Goal: Book appointment/travel/reservation

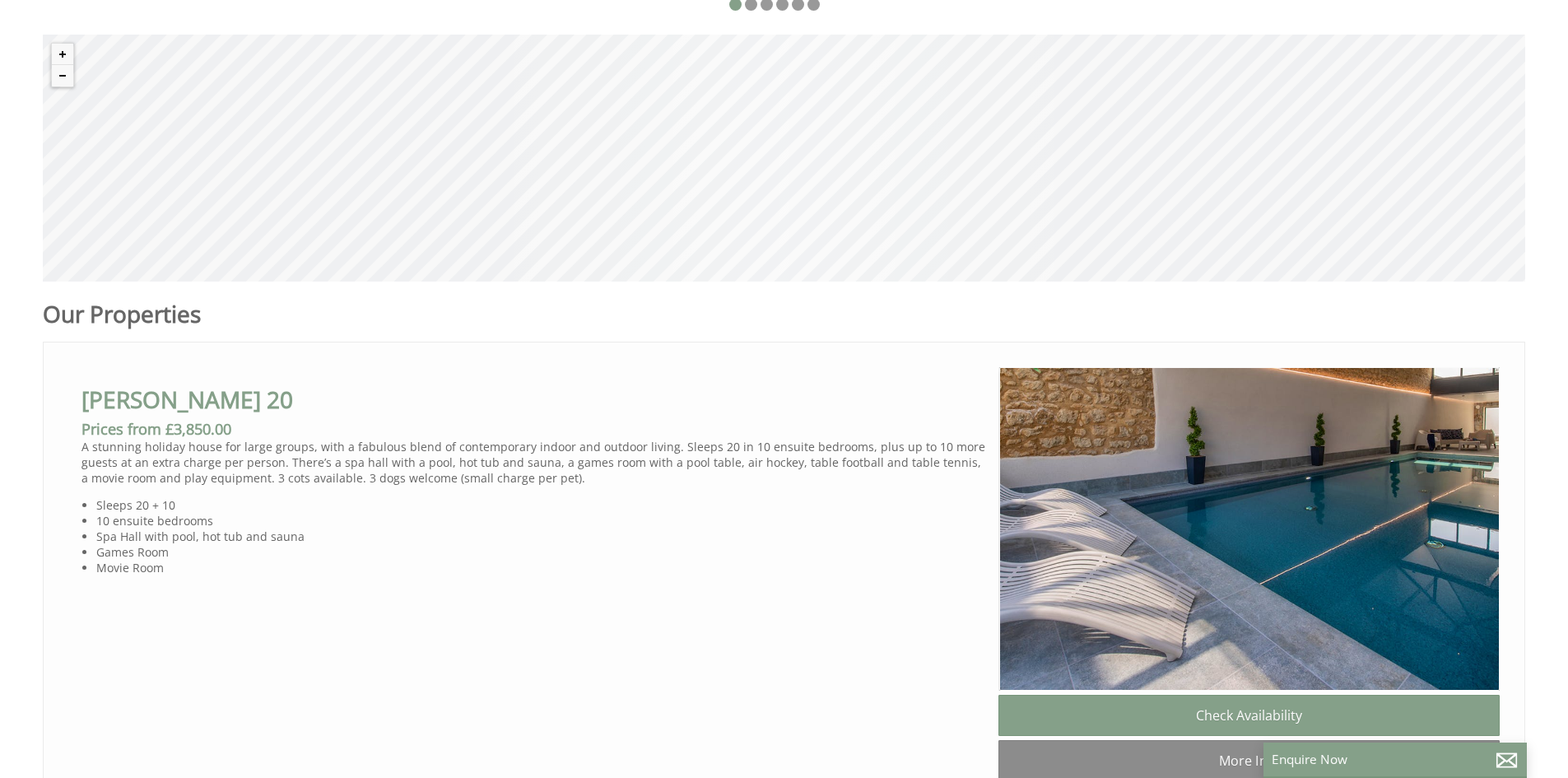
scroll to position [741, 0]
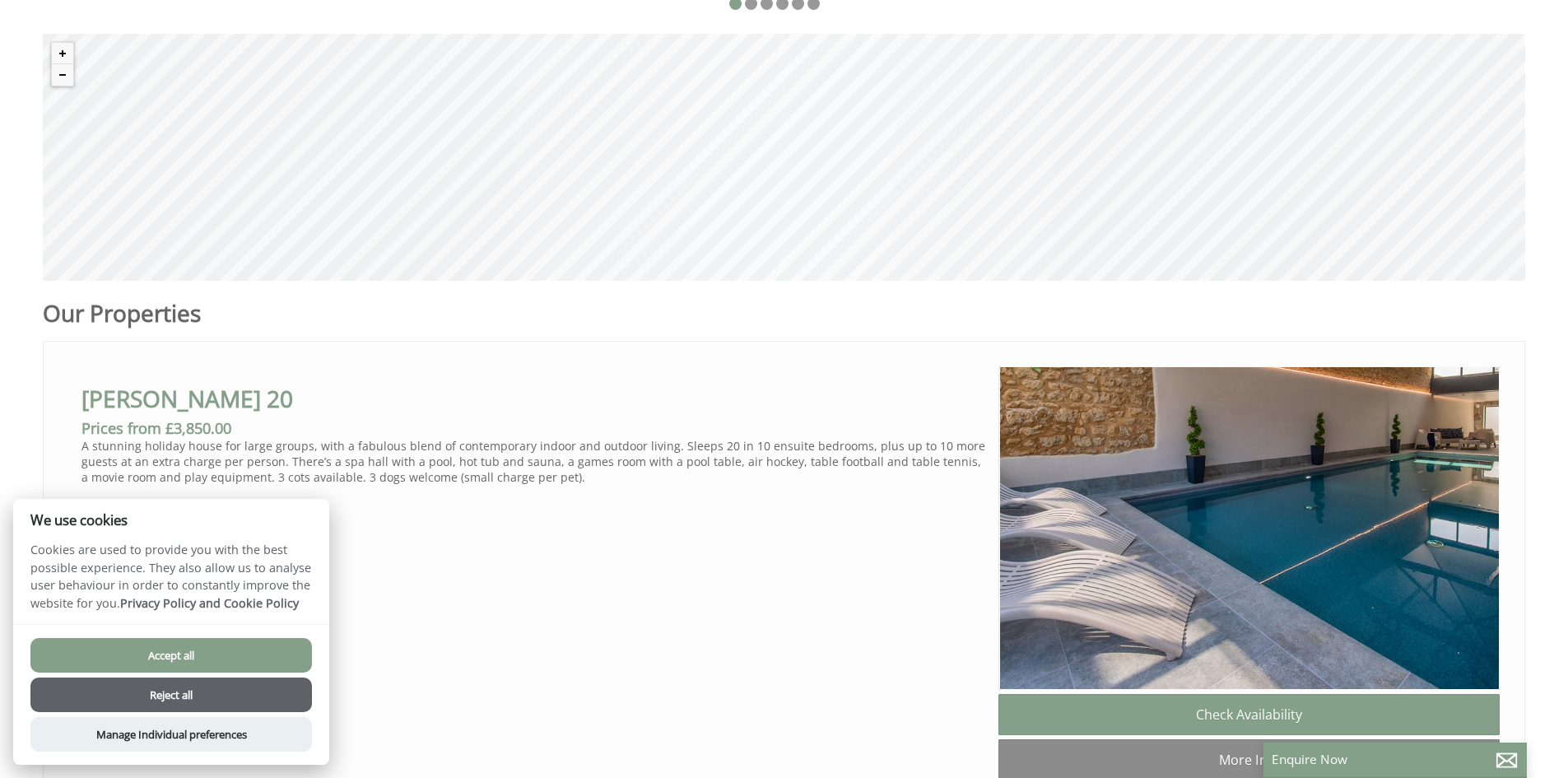
click at [200, 653] on button "Accept all" at bounding box center [171, 656] width 281 height 34
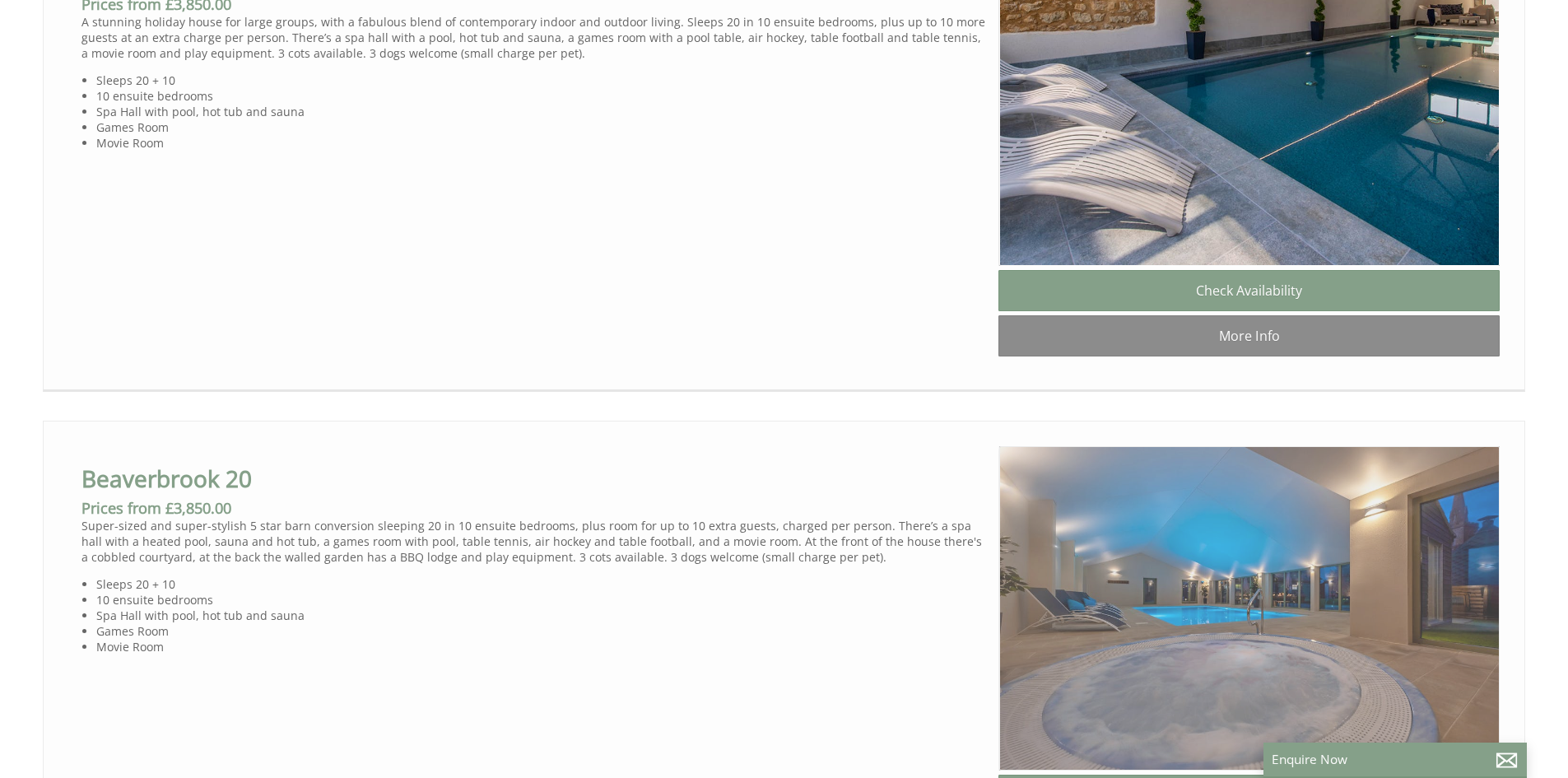
scroll to position [1073, 0]
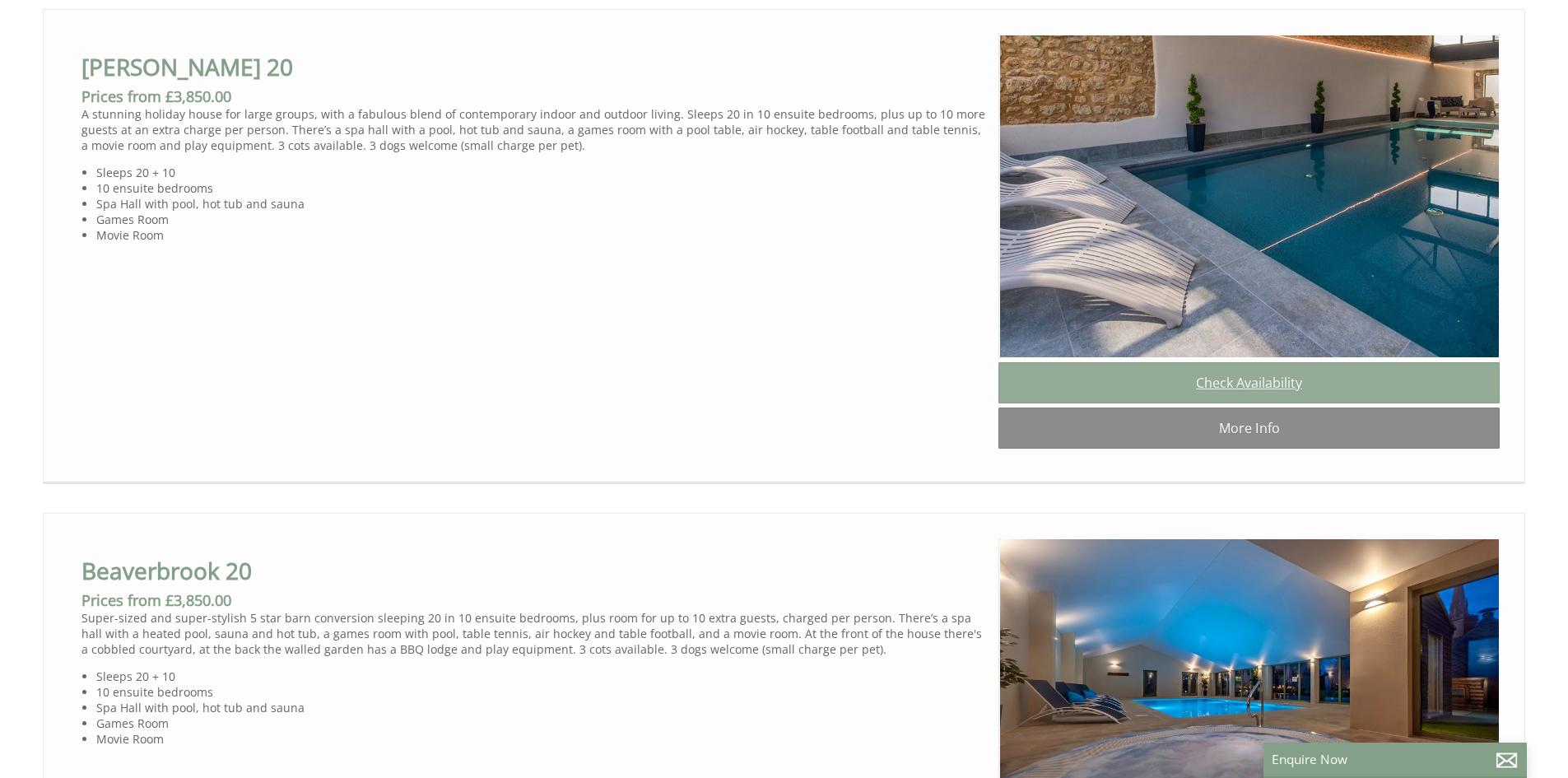
click at [1301, 404] on link "Check Availability" at bounding box center [1249, 383] width 502 height 41
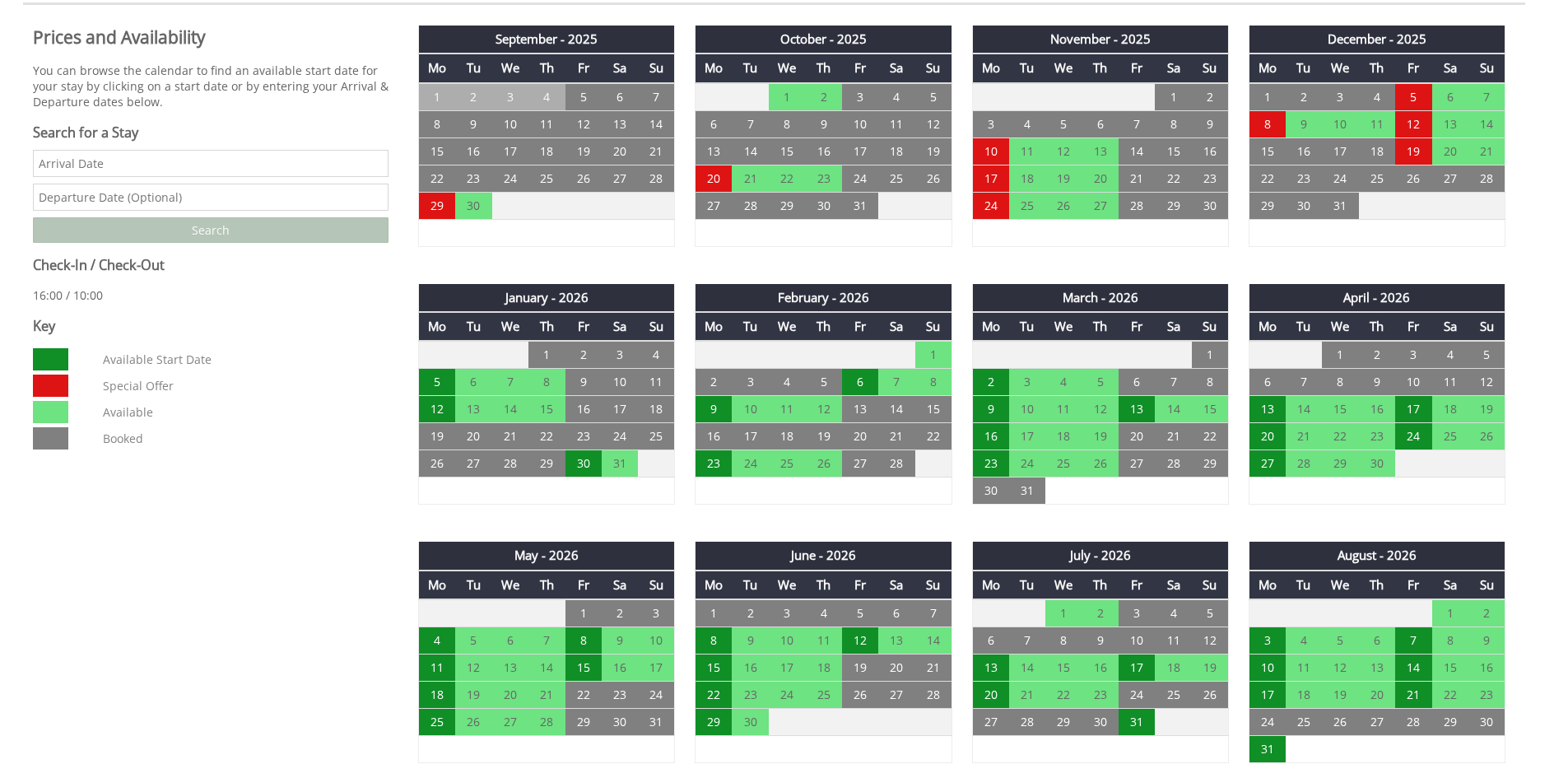
scroll to position [576, 0]
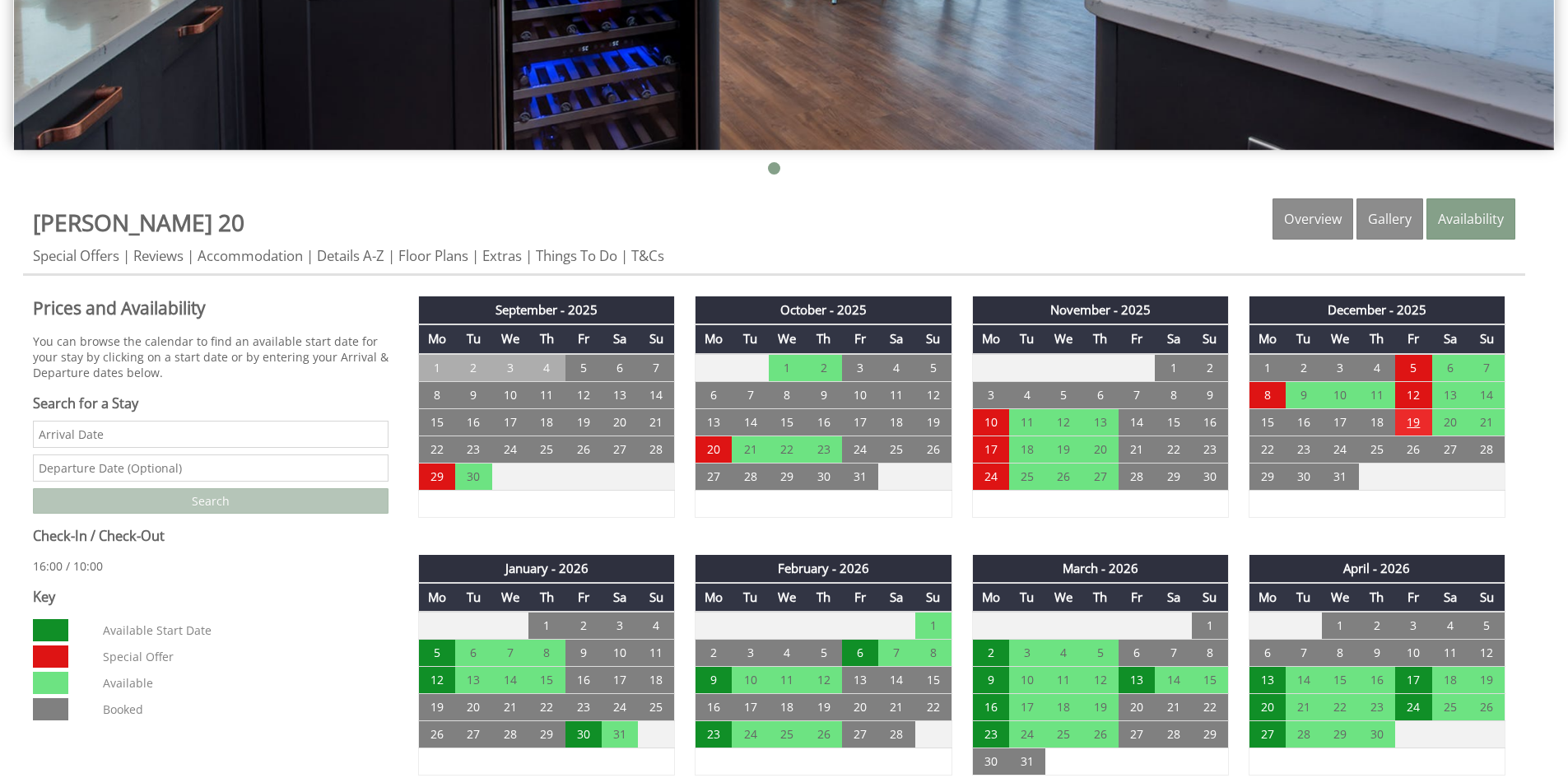
click at [1406, 432] on td "19" at bounding box center [1413, 422] width 36 height 27
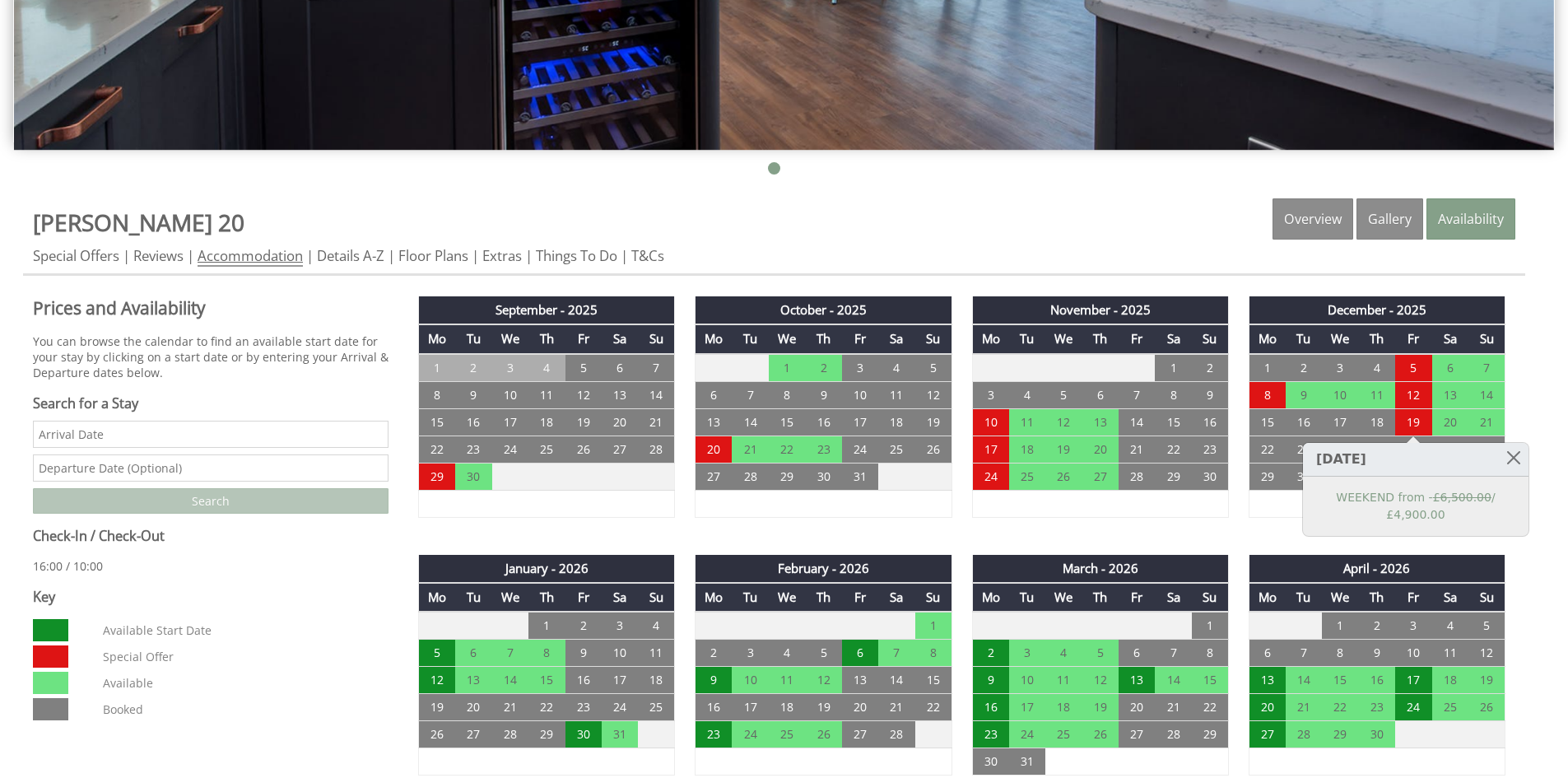
click at [220, 261] on link "Accommodation" at bounding box center [250, 256] width 105 height 21
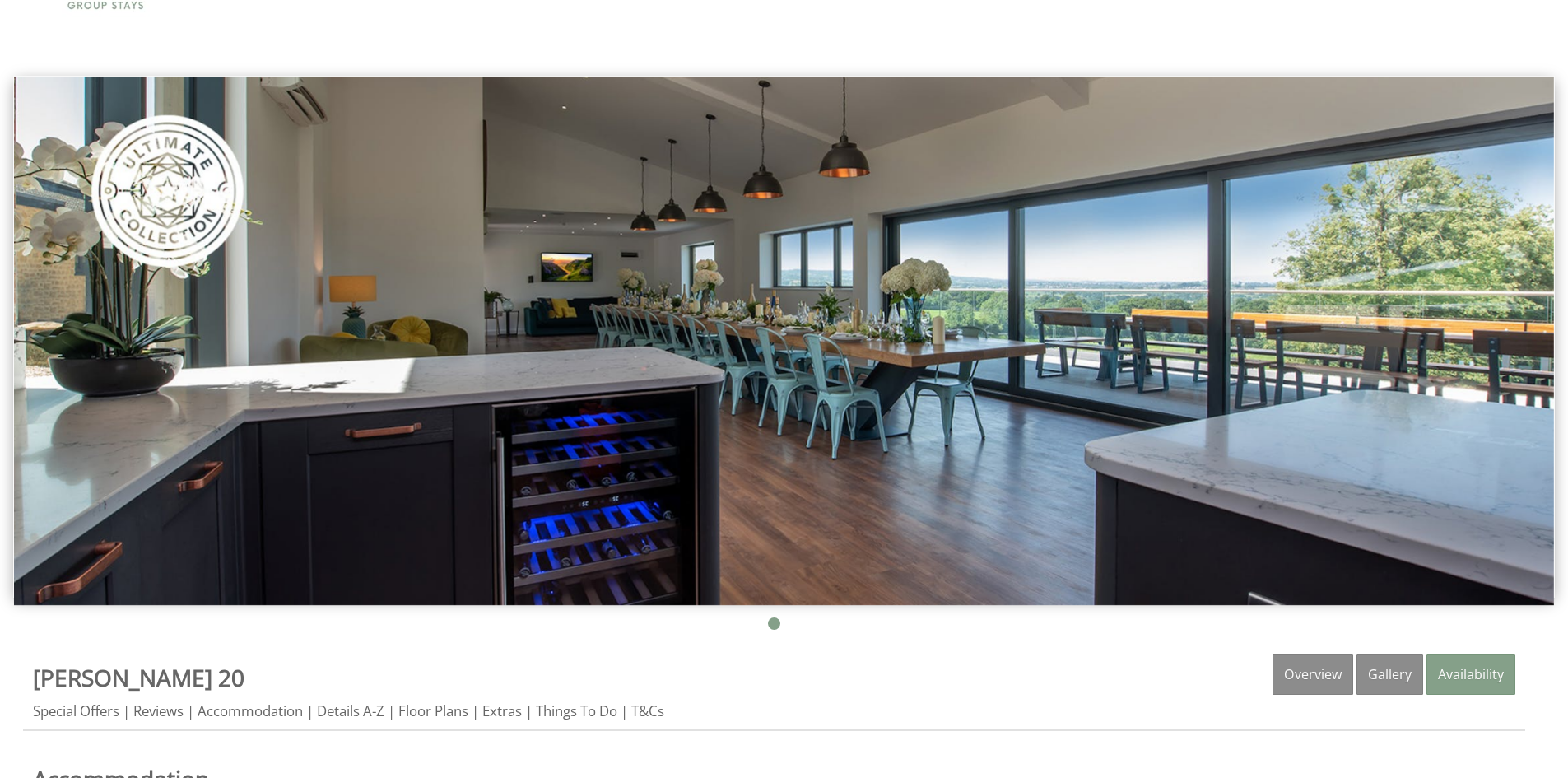
scroll to position [247, 0]
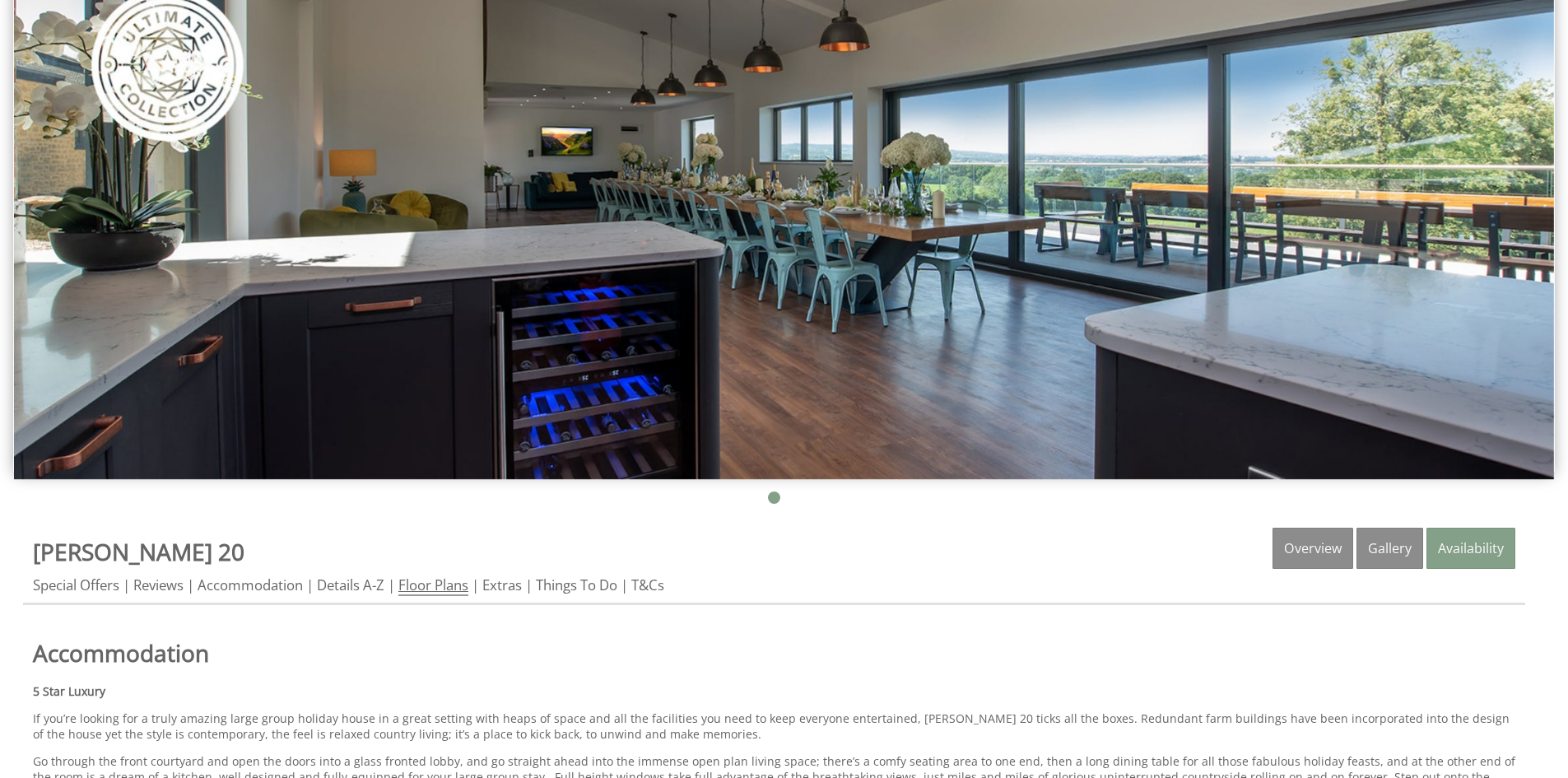
click at [414, 587] on link "Floor Plans" at bounding box center [433, 586] width 70 height 21
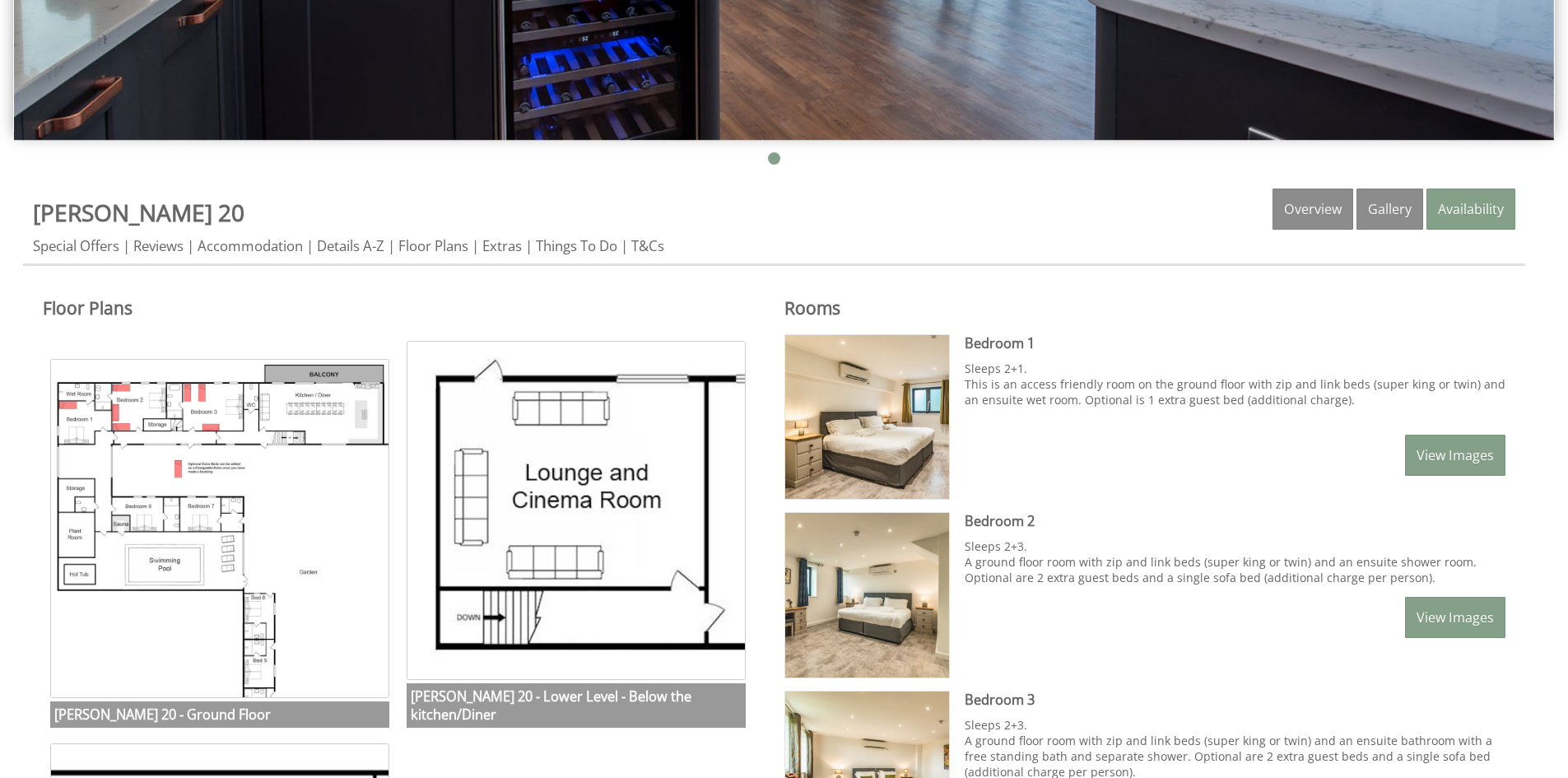
scroll to position [576, 0]
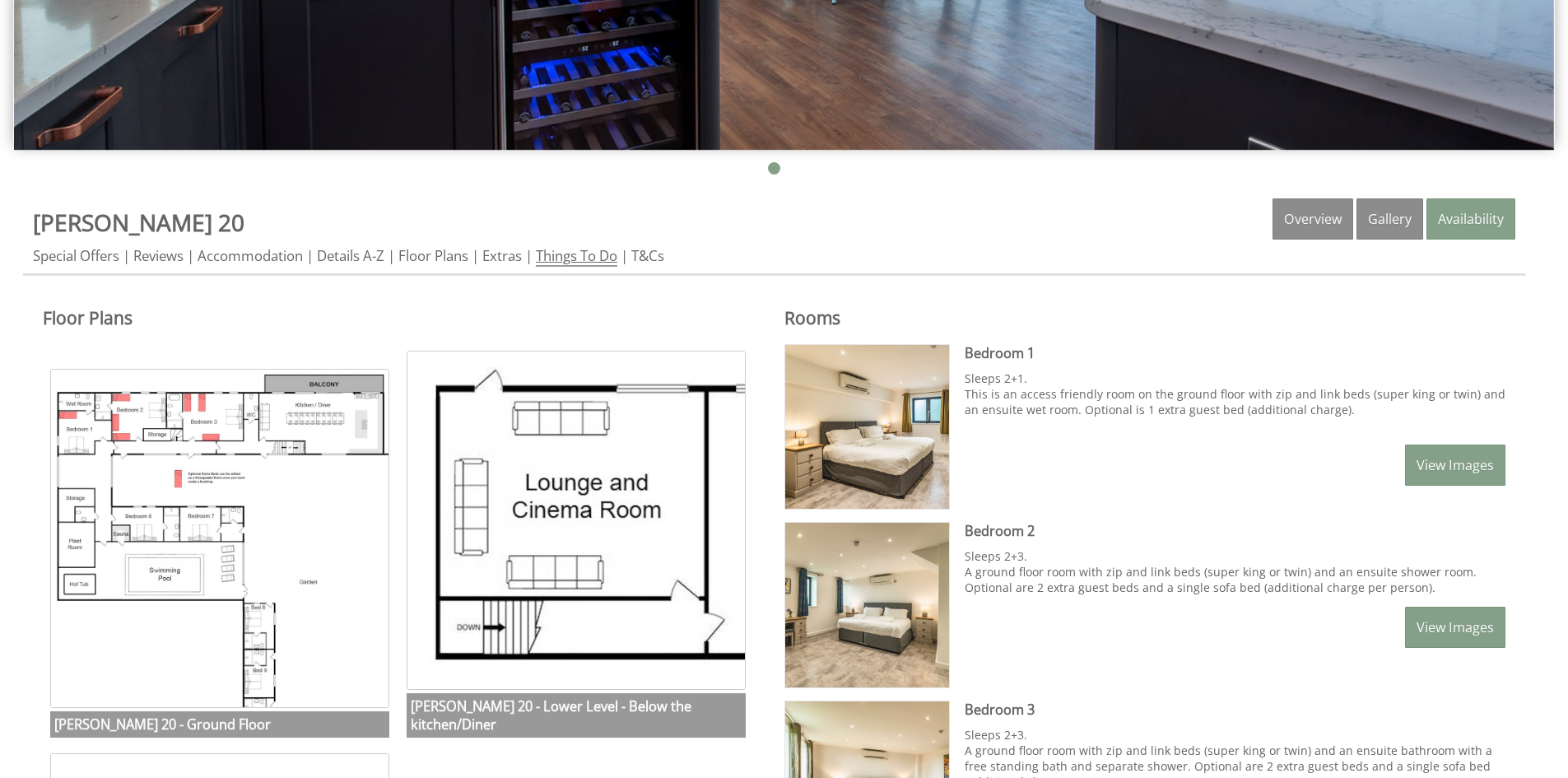
click at [584, 259] on link "Things To Do" at bounding box center [576, 256] width 81 height 21
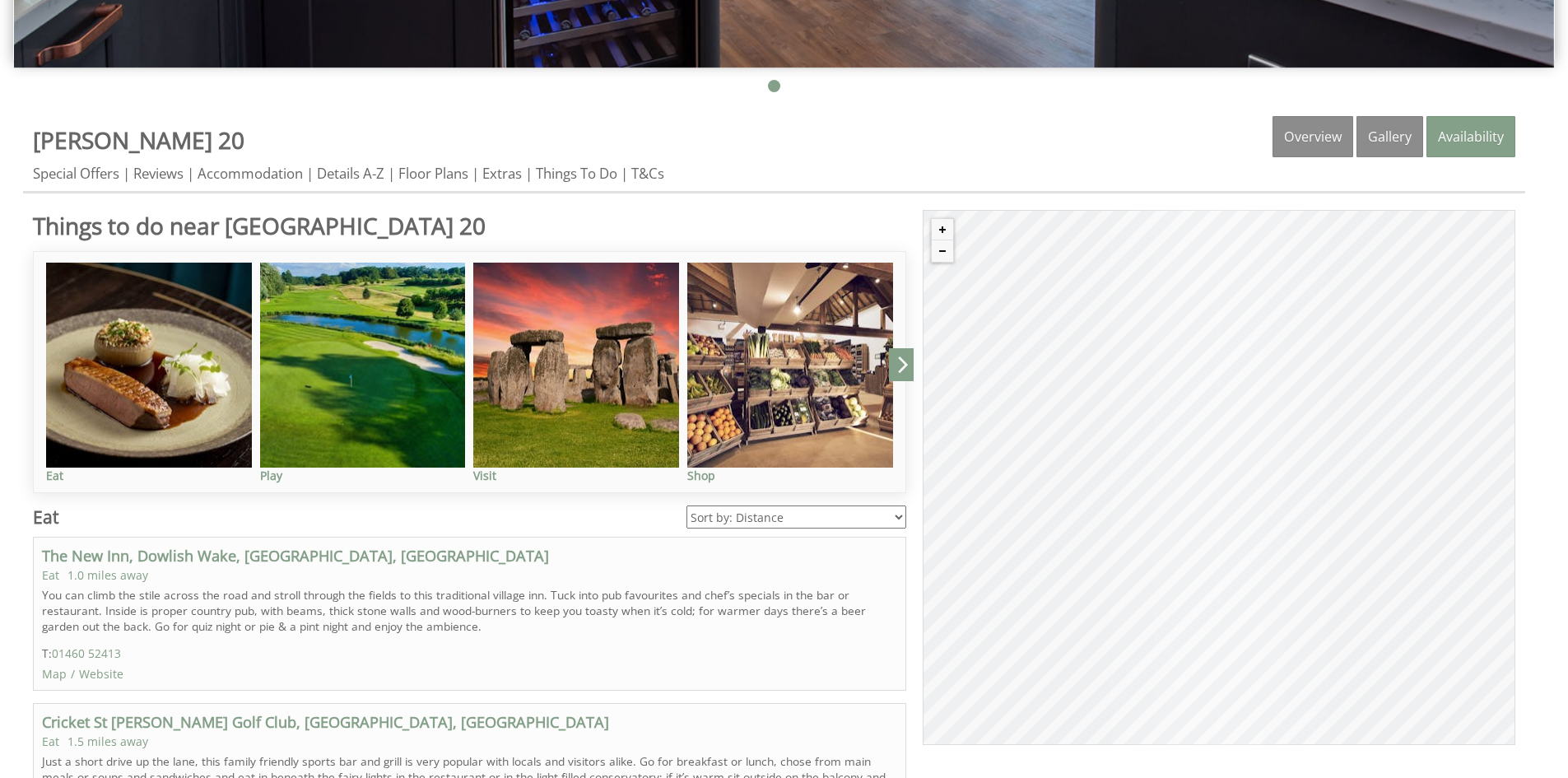
scroll to position [741, 0]
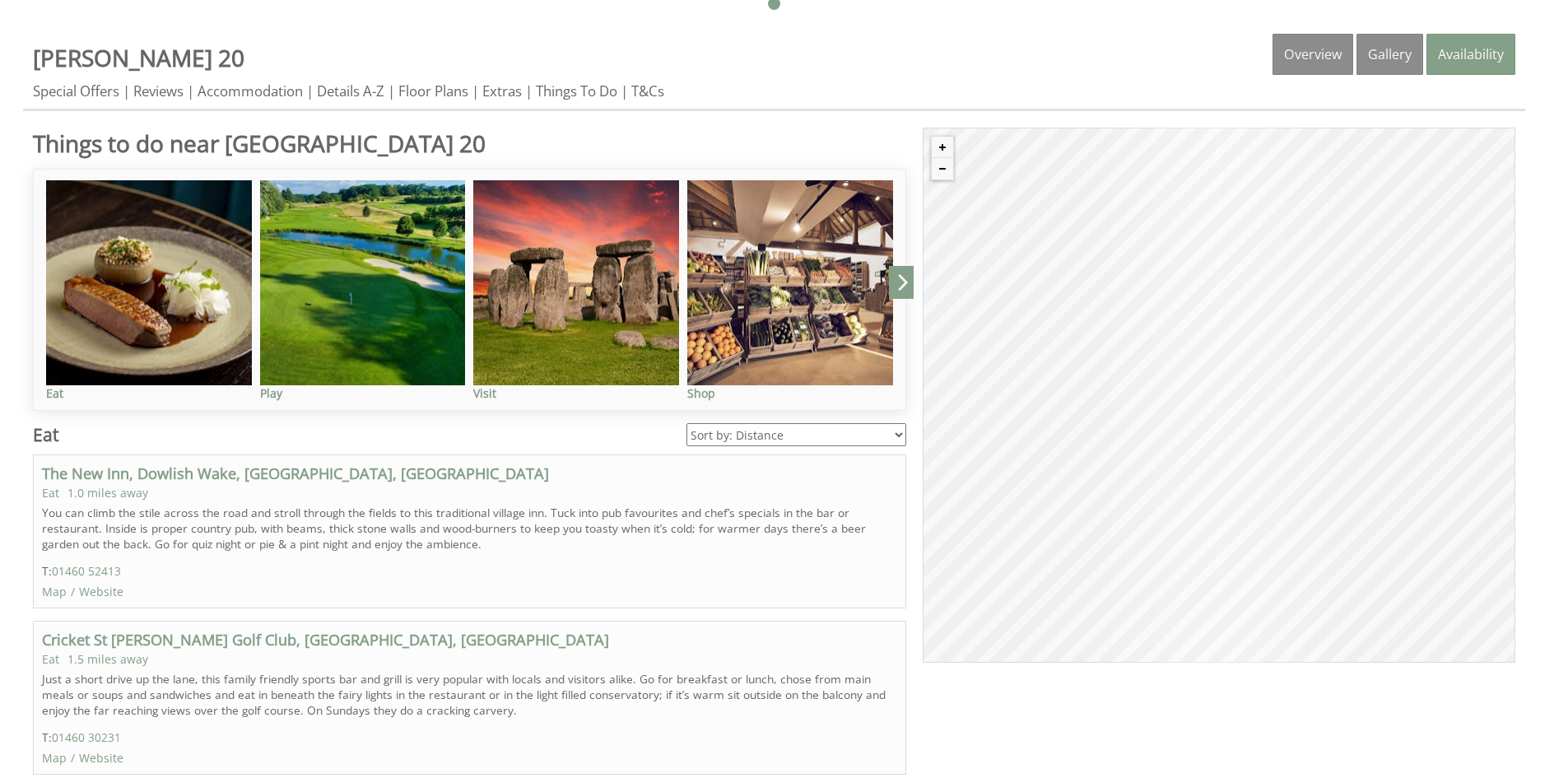
scroll to position [576, 0]
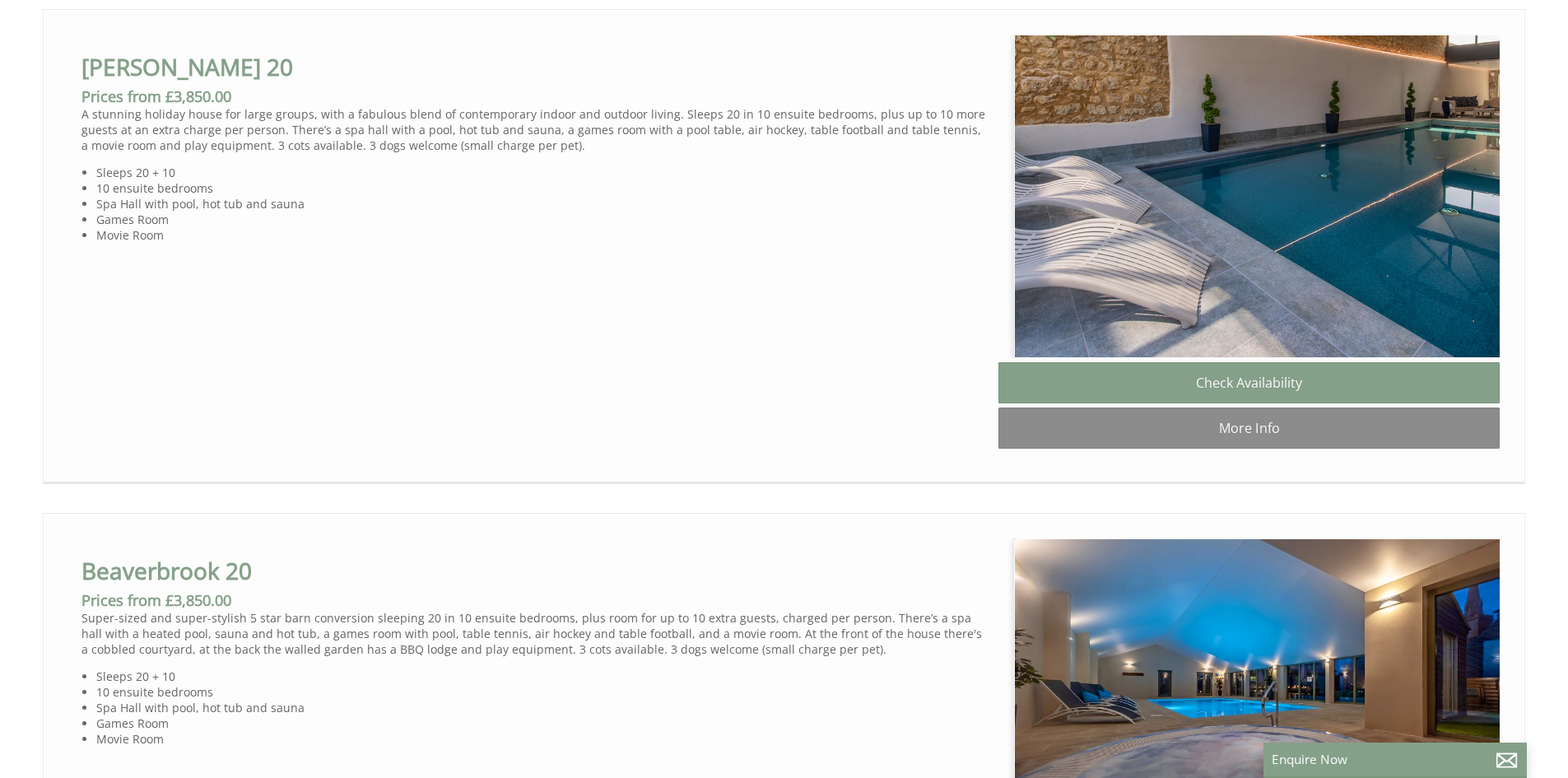
scroll to position [0, 15]
